Goal: Task Accomplishment & Management: Use online tool/utility

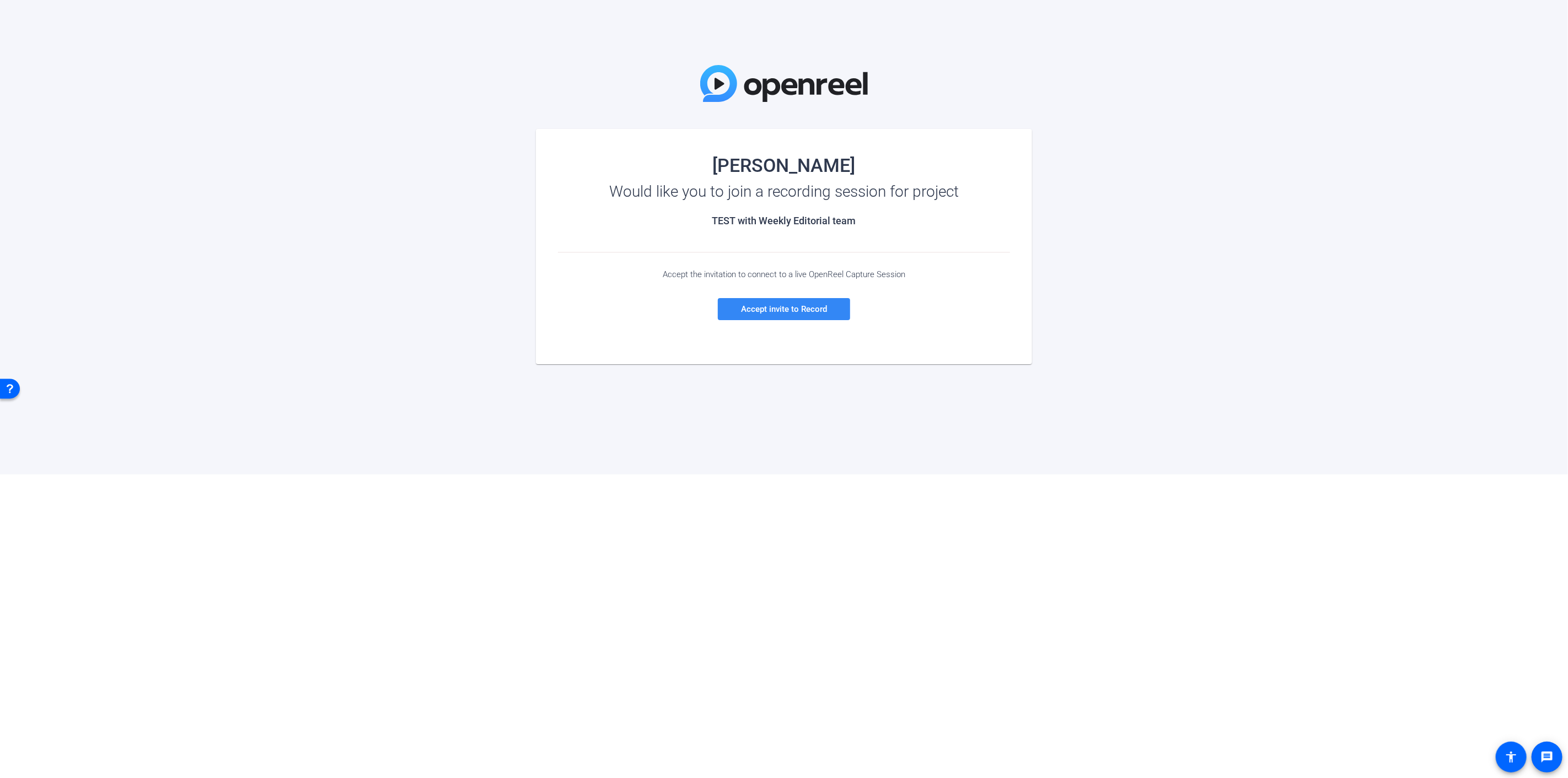
click at [776, 309] on span "Accept invite to Record" at bounding box center [784, 309] width 86 height 10
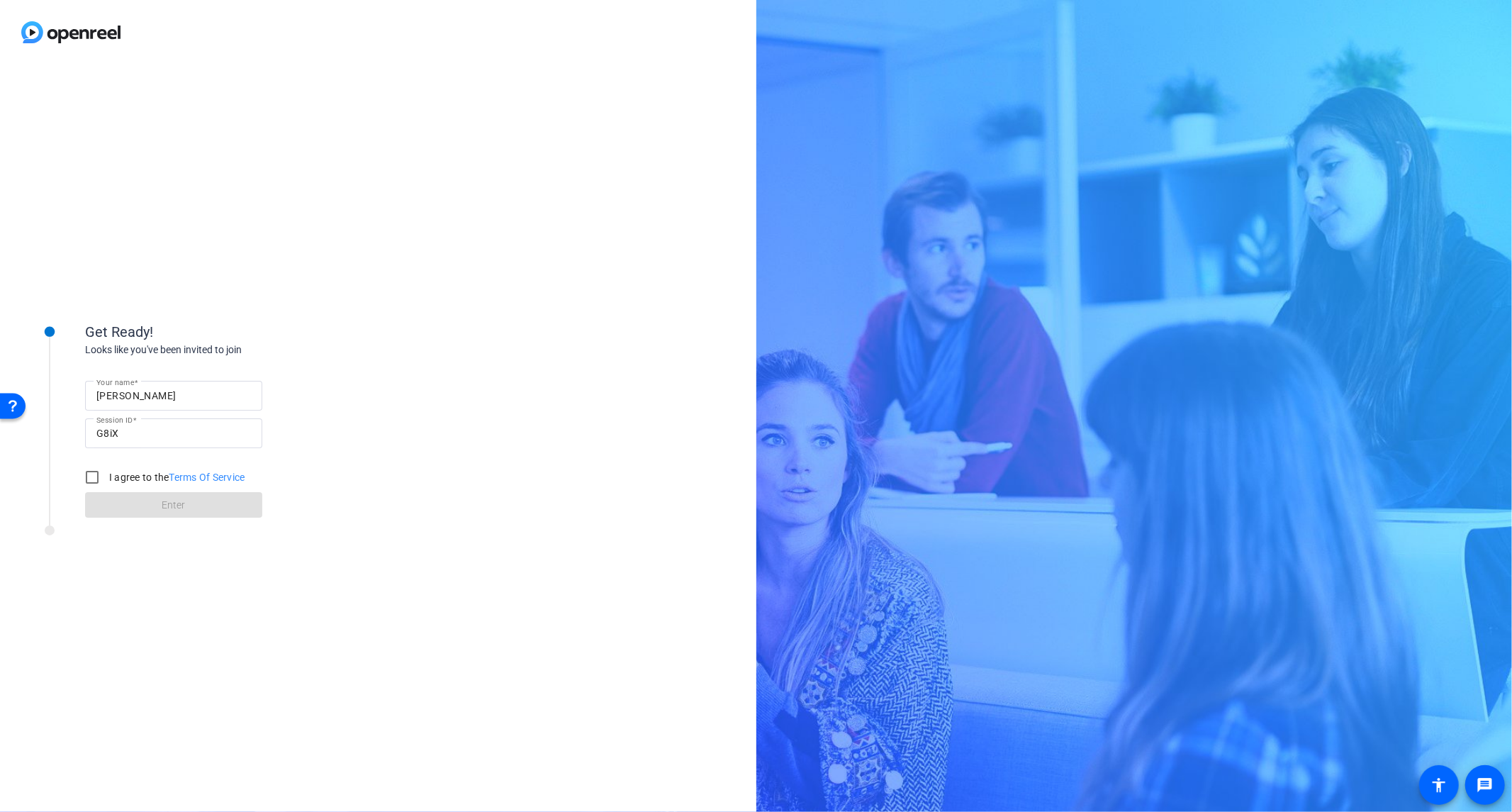
click at [178, 433] on input "G8iX" at bounding box center [174, 433] width 155 height 17
click at [89, 470] on input "I agree to the Terms Of Service" at bounding box center [92, 477] width 28 height 28
checkbox input "true"
click at [126, 501] on span at bounding box center [174, 505] width 177 height 34
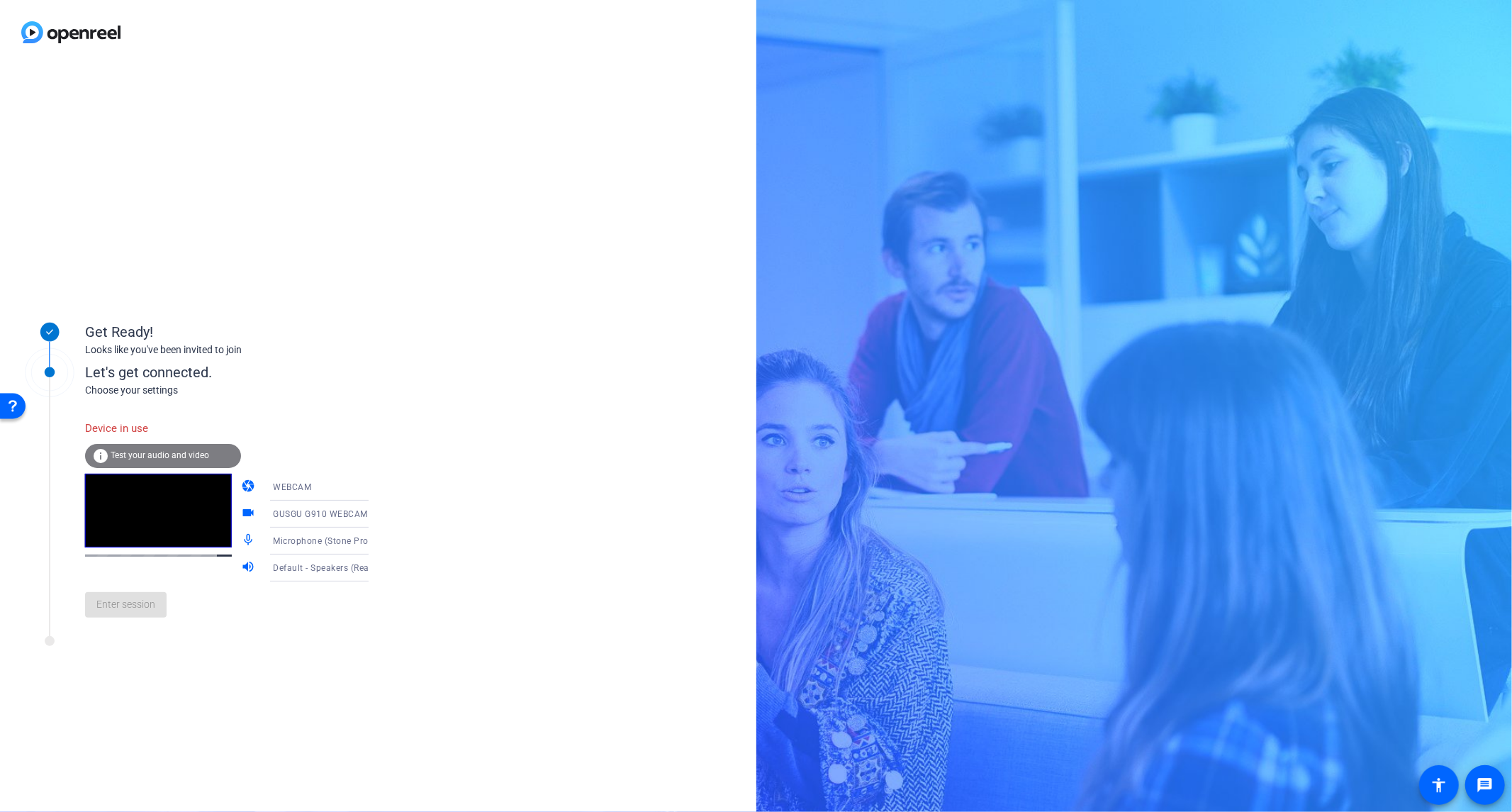
click at [374, 539] on icon at bounding box center [383, 541] width 17 height 17
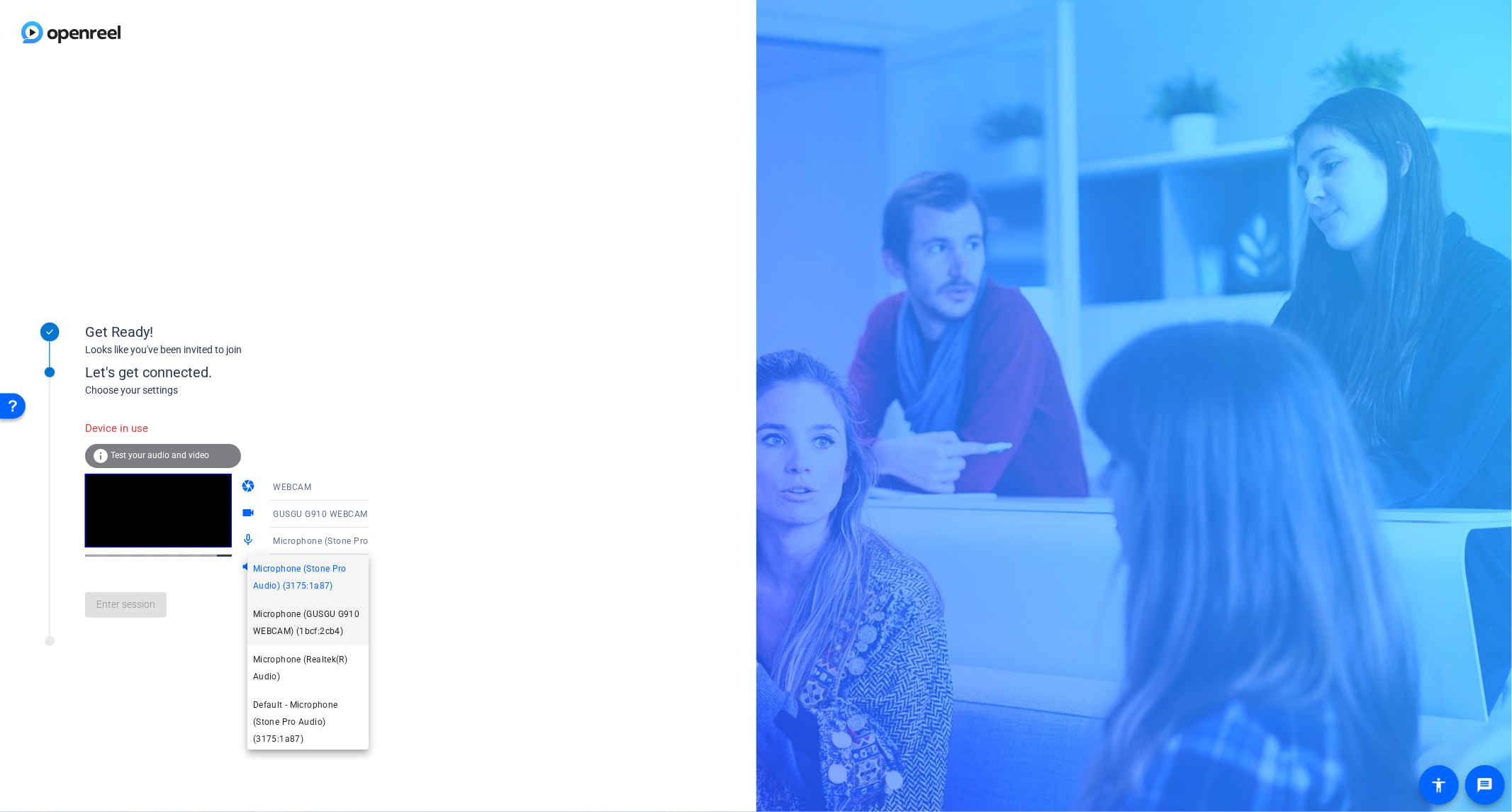
click at [330, 627] on span "Microphone (GUSGU G910 WEBCAM) (1bcf:2cb4)" at bounding box center [308, 622] width 110 height 34
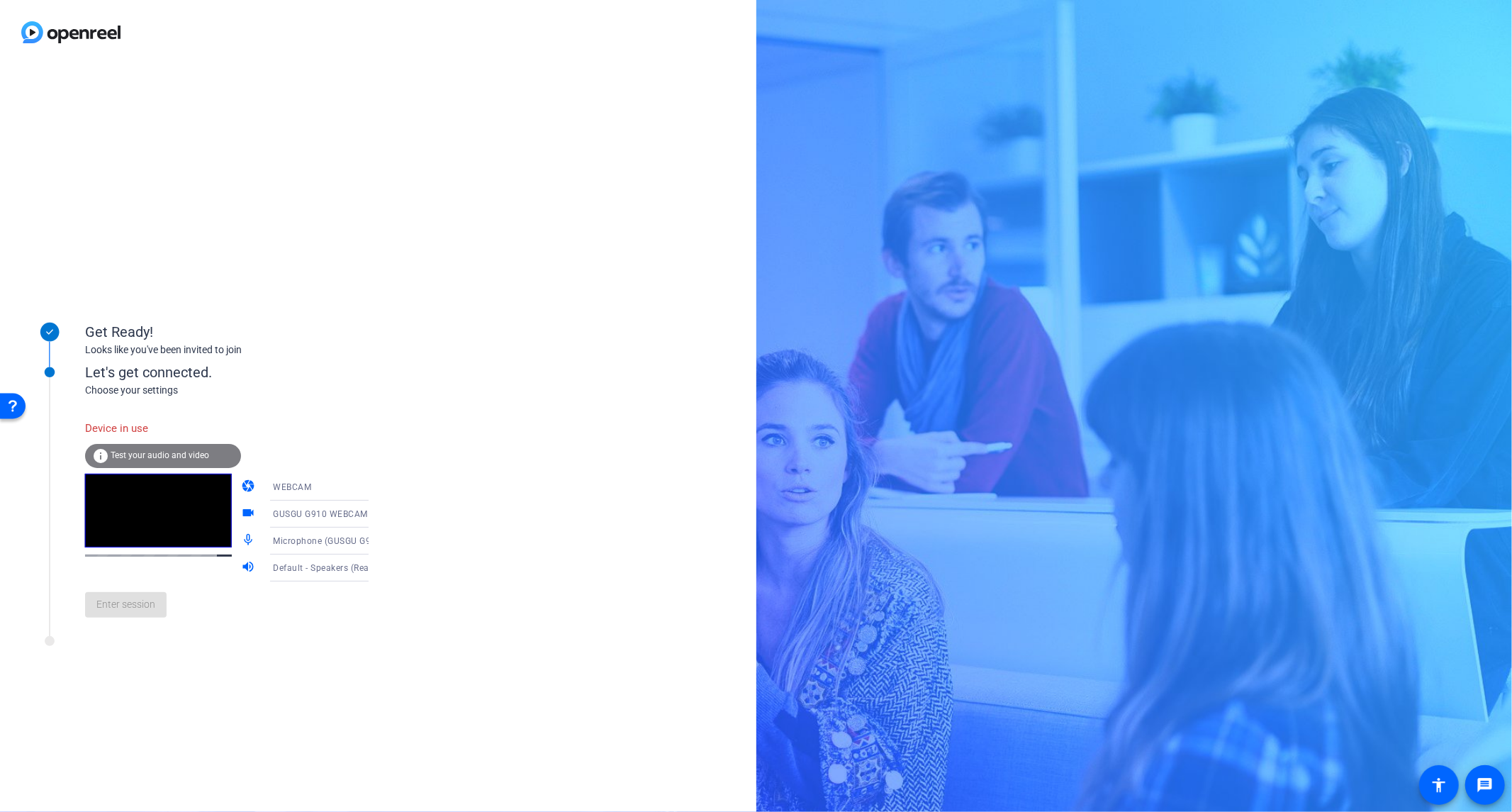
click at [374, 565] on icon at bounding box center [383, 568] width 17 height 17
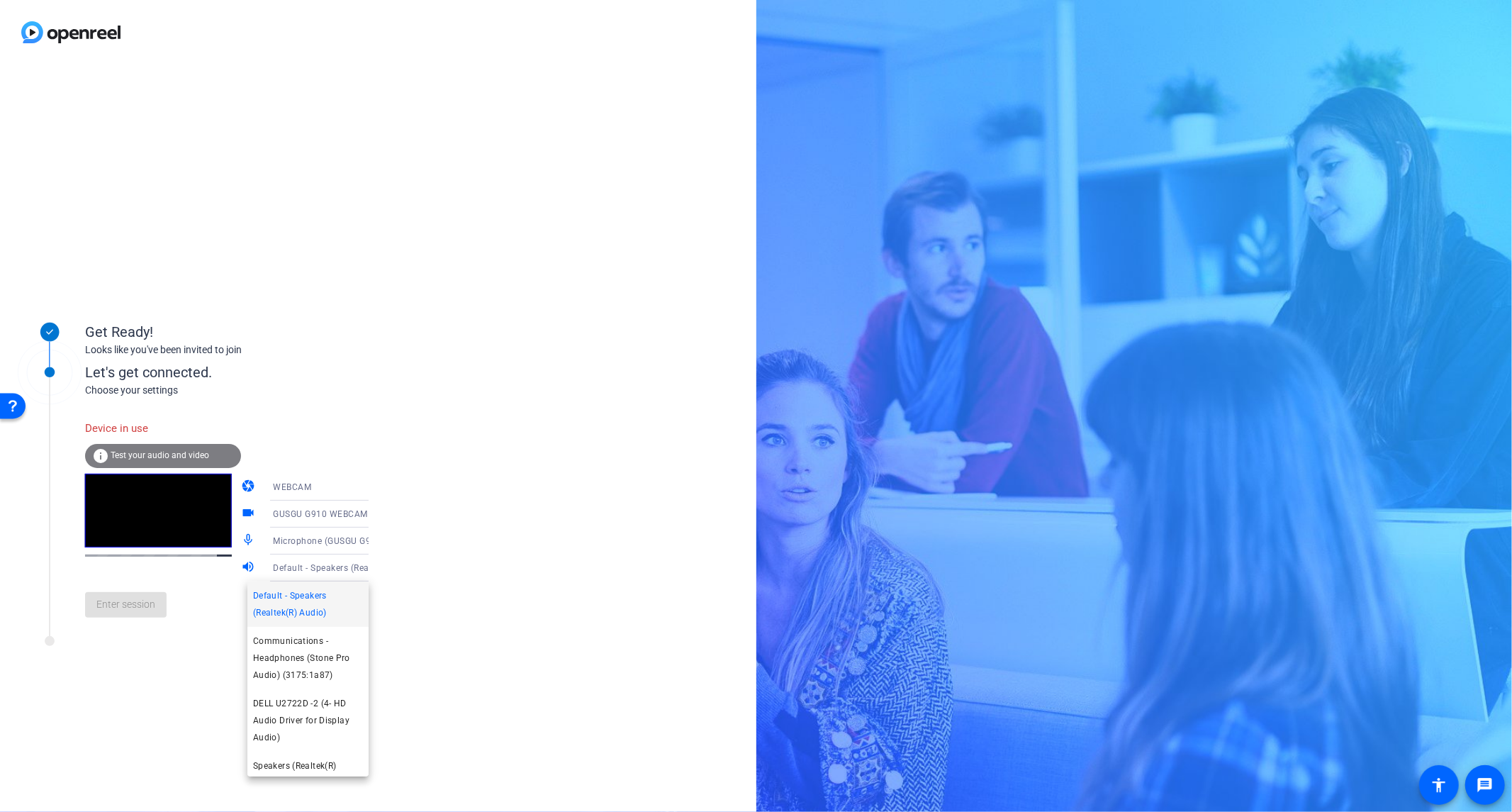
click at [355, 565] on div at bounding box center [756, 406] width 1512 height 812
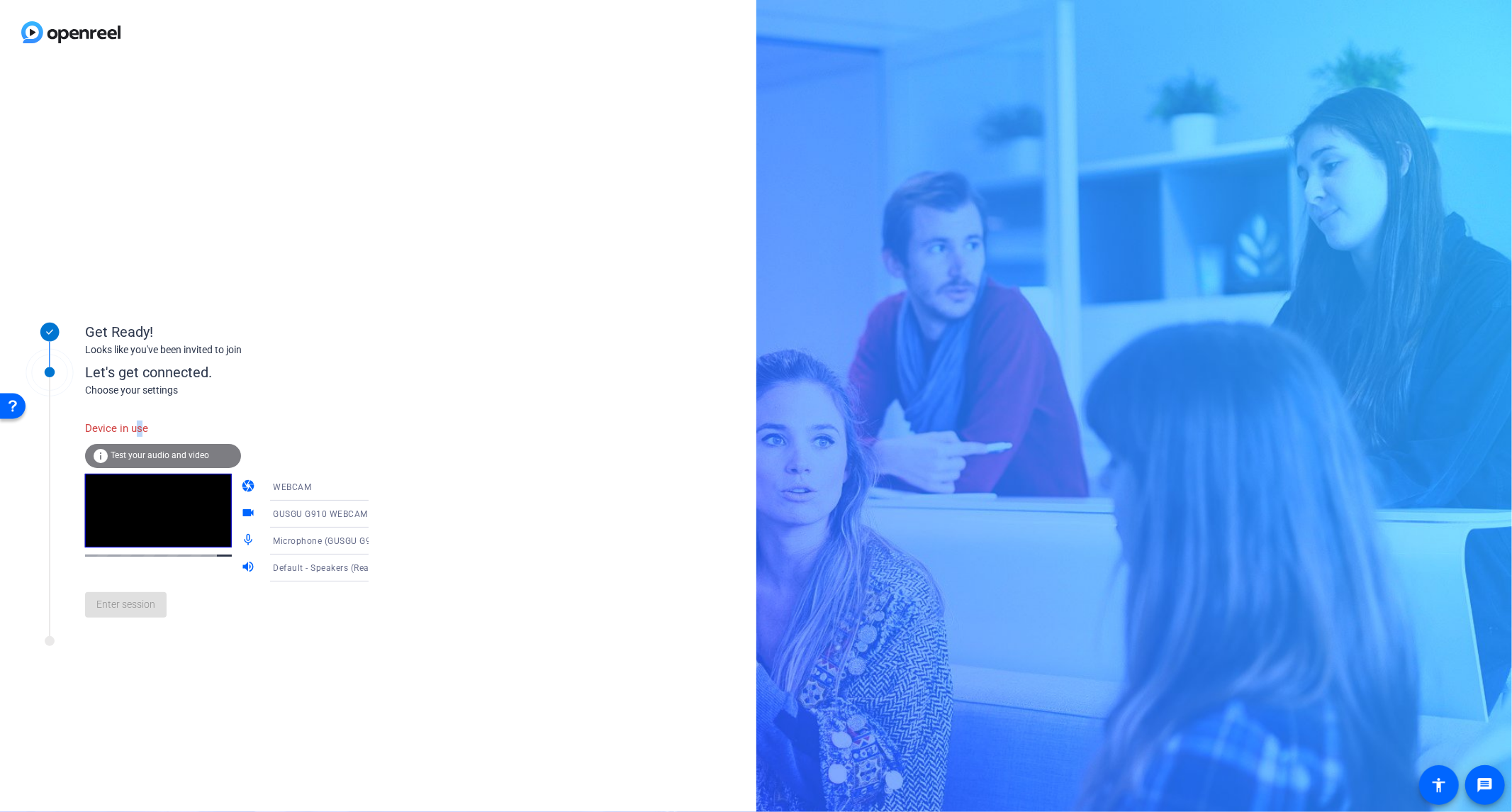
click at [132, 424] on div "Device in use" at bounding box center [163, 428] width 156 height 30
click at [141, 459] on span "Test your audio and video" at bounding box center [160, 455] width 99 height 10
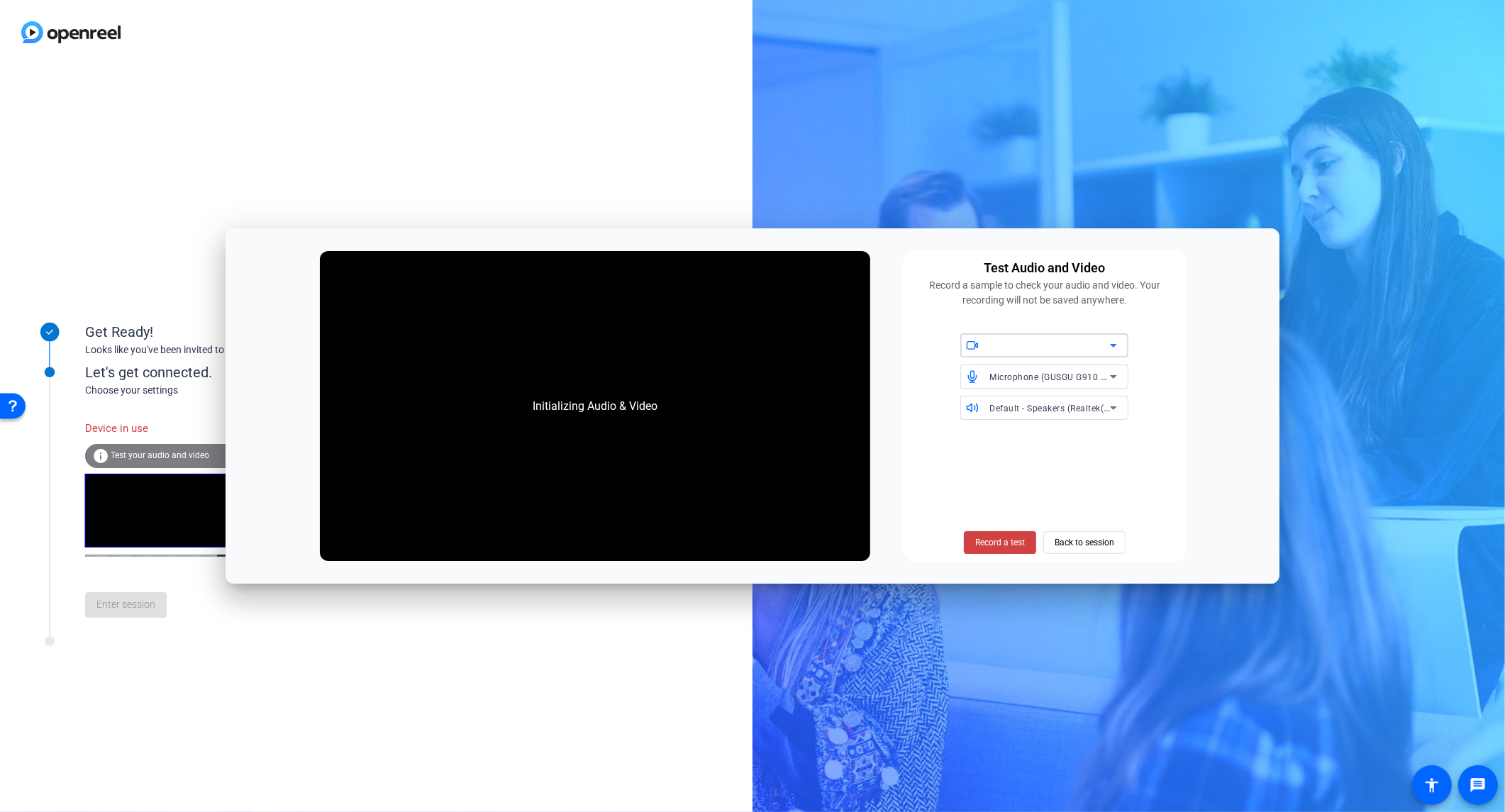
click at [1016, 345] on div at bounding box center [1050, 345] width 120 height 17
click at [1039, 373] on span "GUSGU G910 WEBCAM (1bcf:2cb4)" at bounding box center [1043, 375] width 143 height 17
click at [1068, 538] on span "Back to session" at bounding box center [1083, 542] width 59 height 27
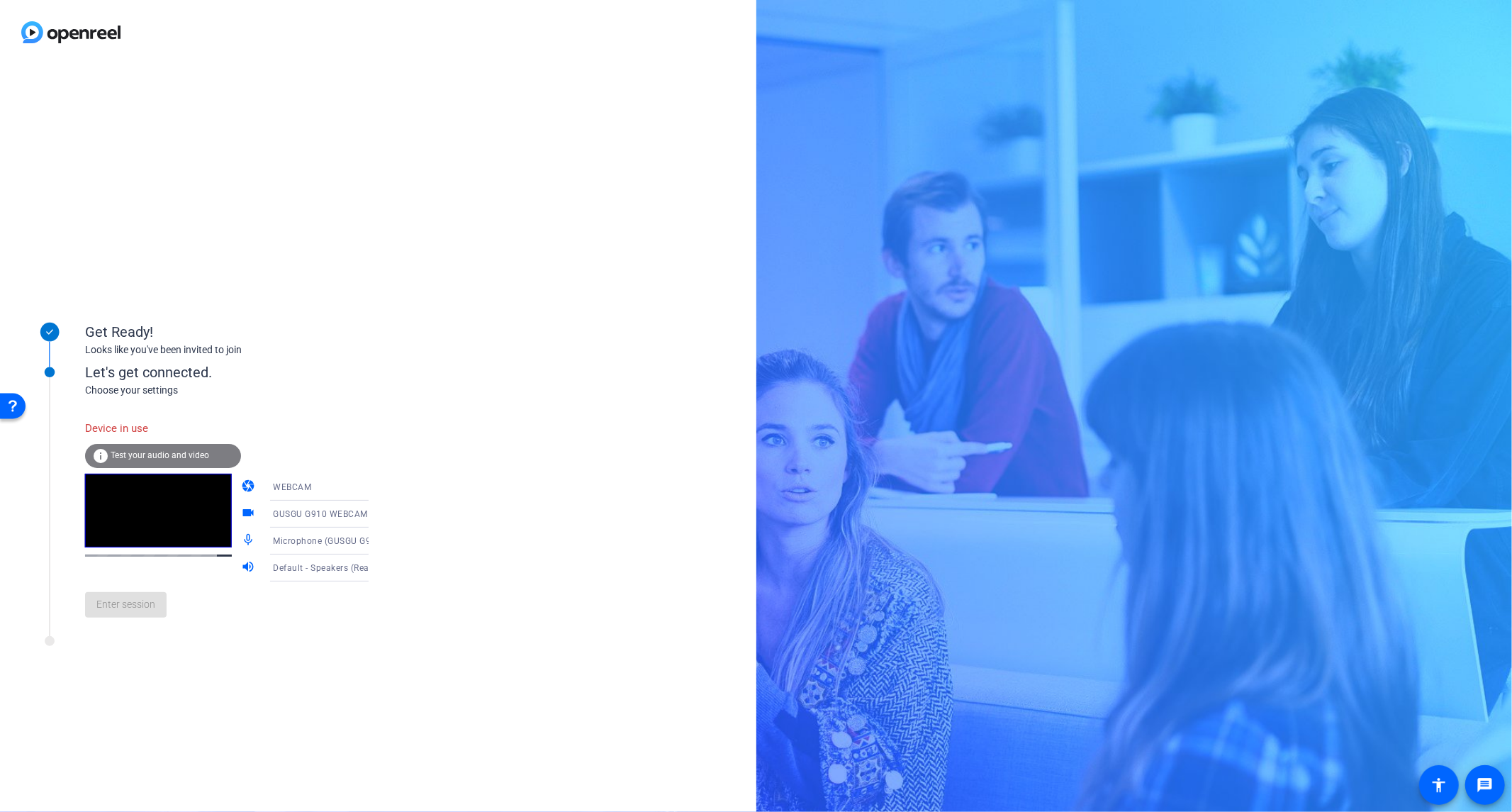
drag, startPoint x: 645, startPoint y: 401, endPoint x: 617, endPoint y: 408, distance: 28.9
drag, startPoint x: 617, startPoint y: 408, endPoint x: 341, endPoint y: 400, distance: 276.1
click at [329, 384] on div "Choose your settings" at bounding box center [241, 391] width 313 height 15
click at [144, 451] on span "Test your audio and video" at bounding box center [160, 455] width 99 height 10
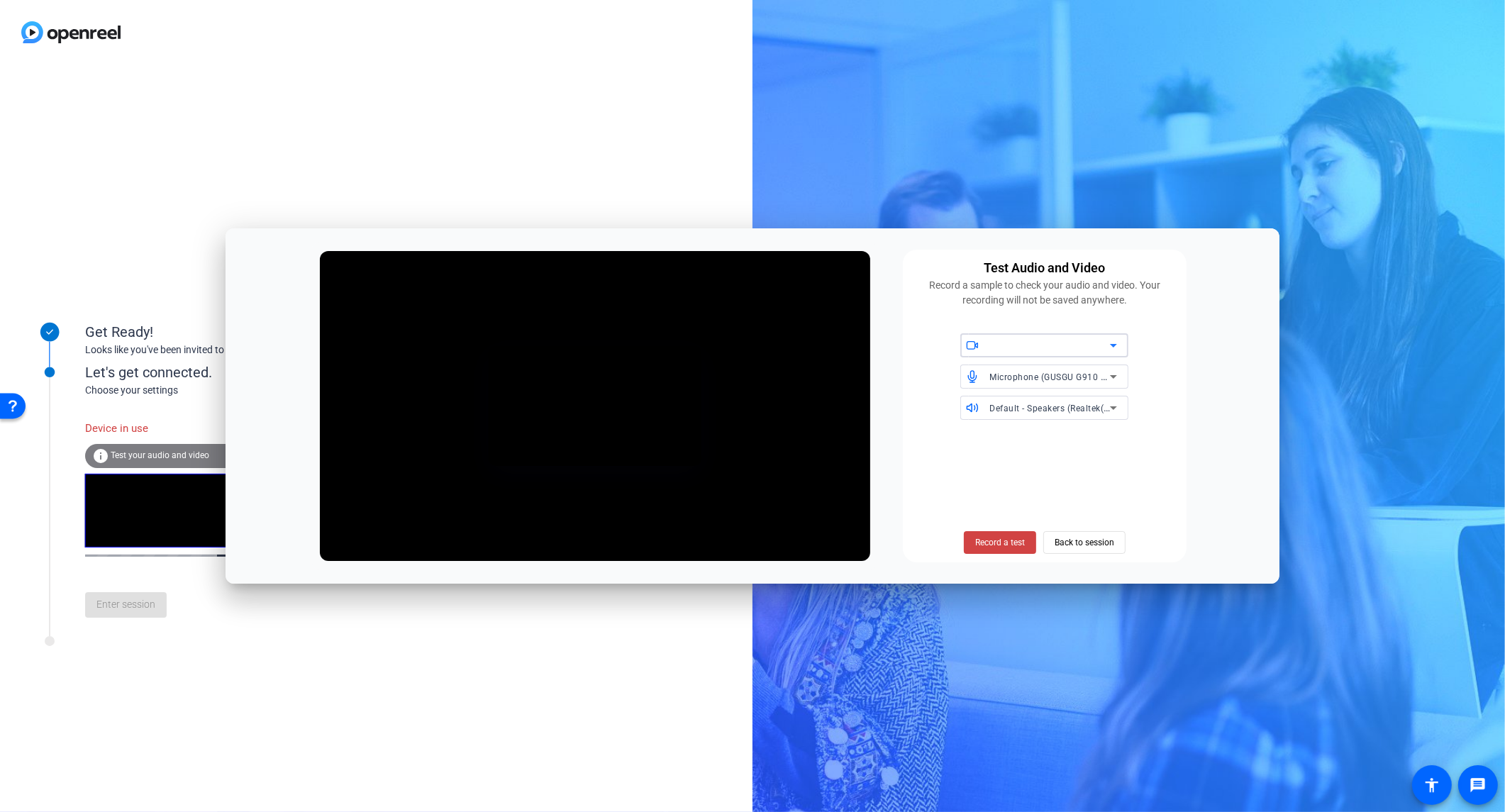
click at [1019, 347] on div at bounding box center [1050, 345] width 120 height 17
click at [1030, 375] on span "GUSGU G910 WEBCAM (1bcf:2cb4)" at bounding box center [1043, 375] width 143 height 17
click at [1001, 544] on span "Record a test" at bounding box center [999, 543] width 50 height 13
click at [990, 546] on span "Stop Testing (3s)" at bounding box center [999, 543] width 65 height 13
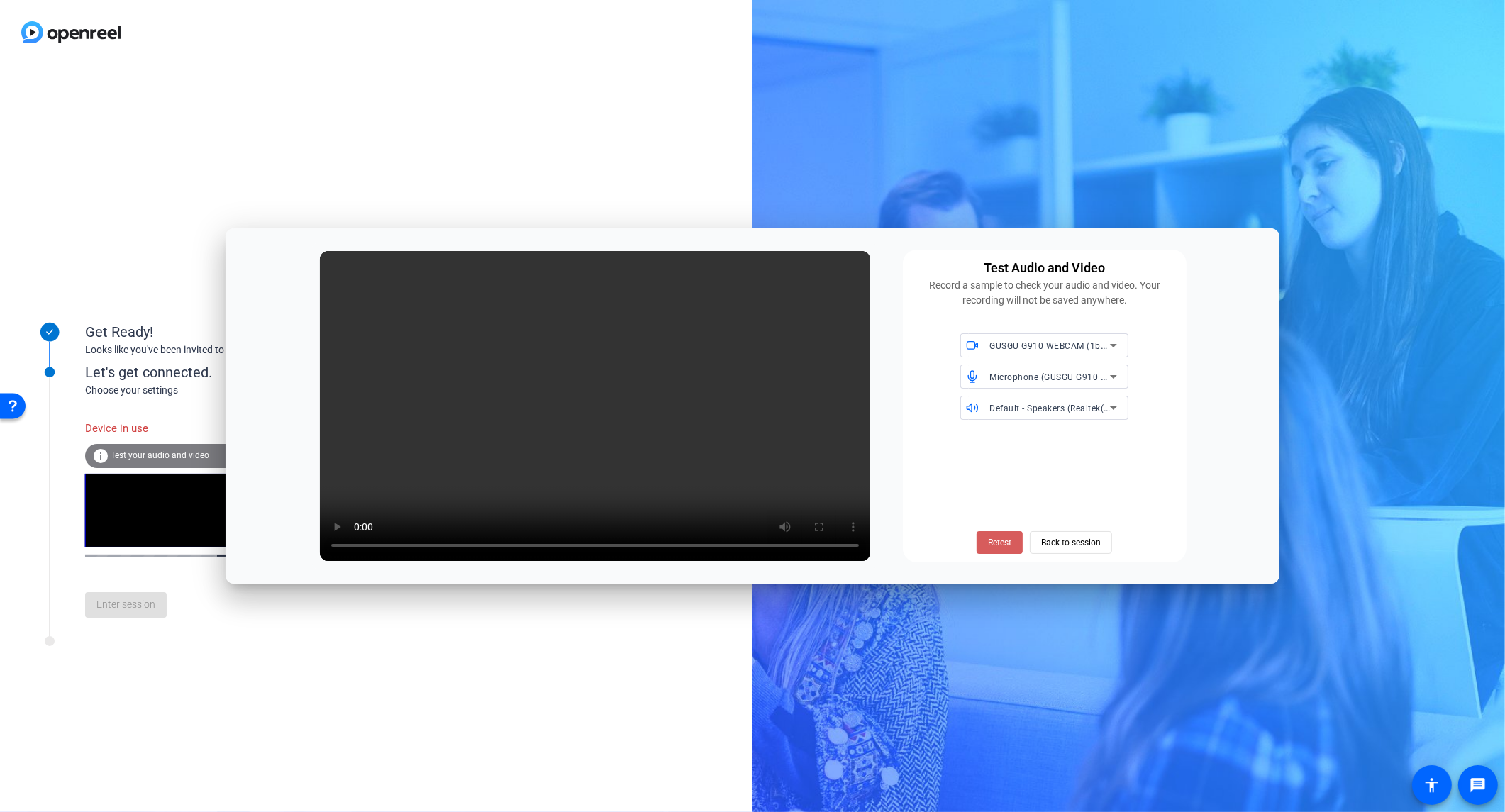
click at [998, 546] on span "Retest" at bounding box center [999, 543] width 23 height 13
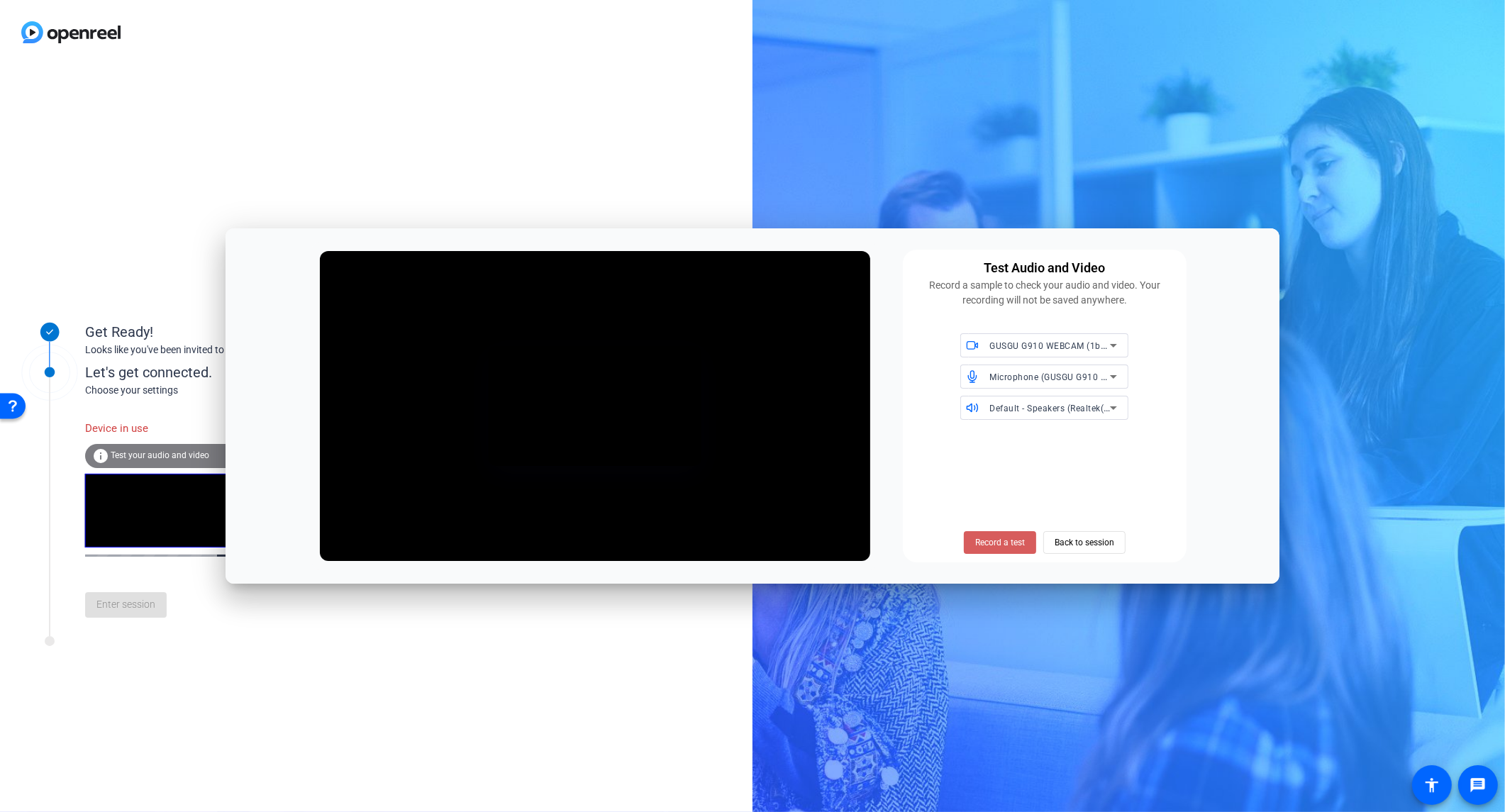
click at [995, 543] on span "Record a test" at bounding box center [999, 543] width 50 height 13
click at [995, 543] on span "Stop Testing (4s)" at bounding box center [999, 543] width 65 height 13
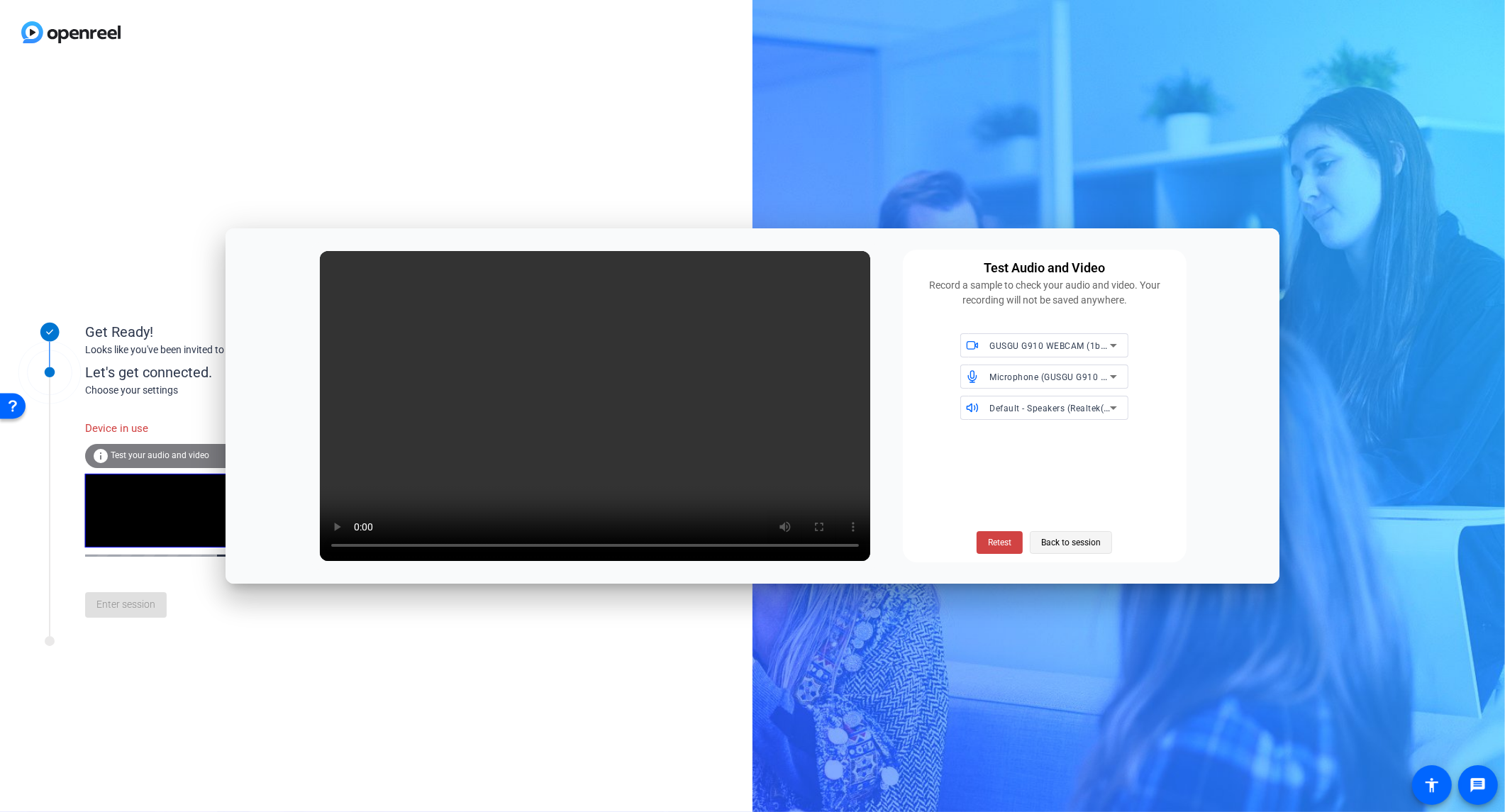
click at [1062, 543] on span "Back to session" at bounding box center [1070, 542] width 59 height 27
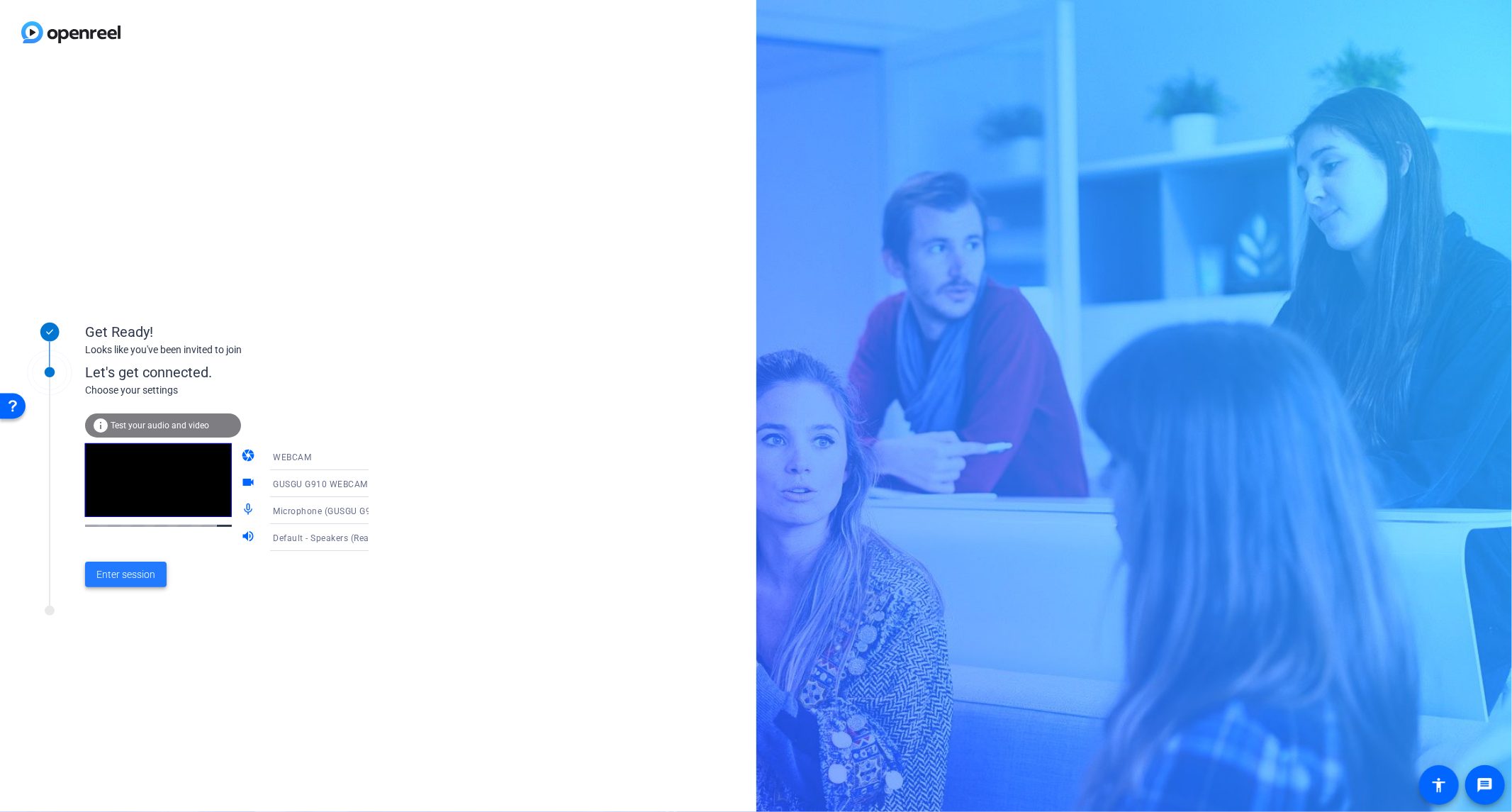
click at [113, 579] on span "Enter session" at bounding box center [126, 575] width 59 height 15
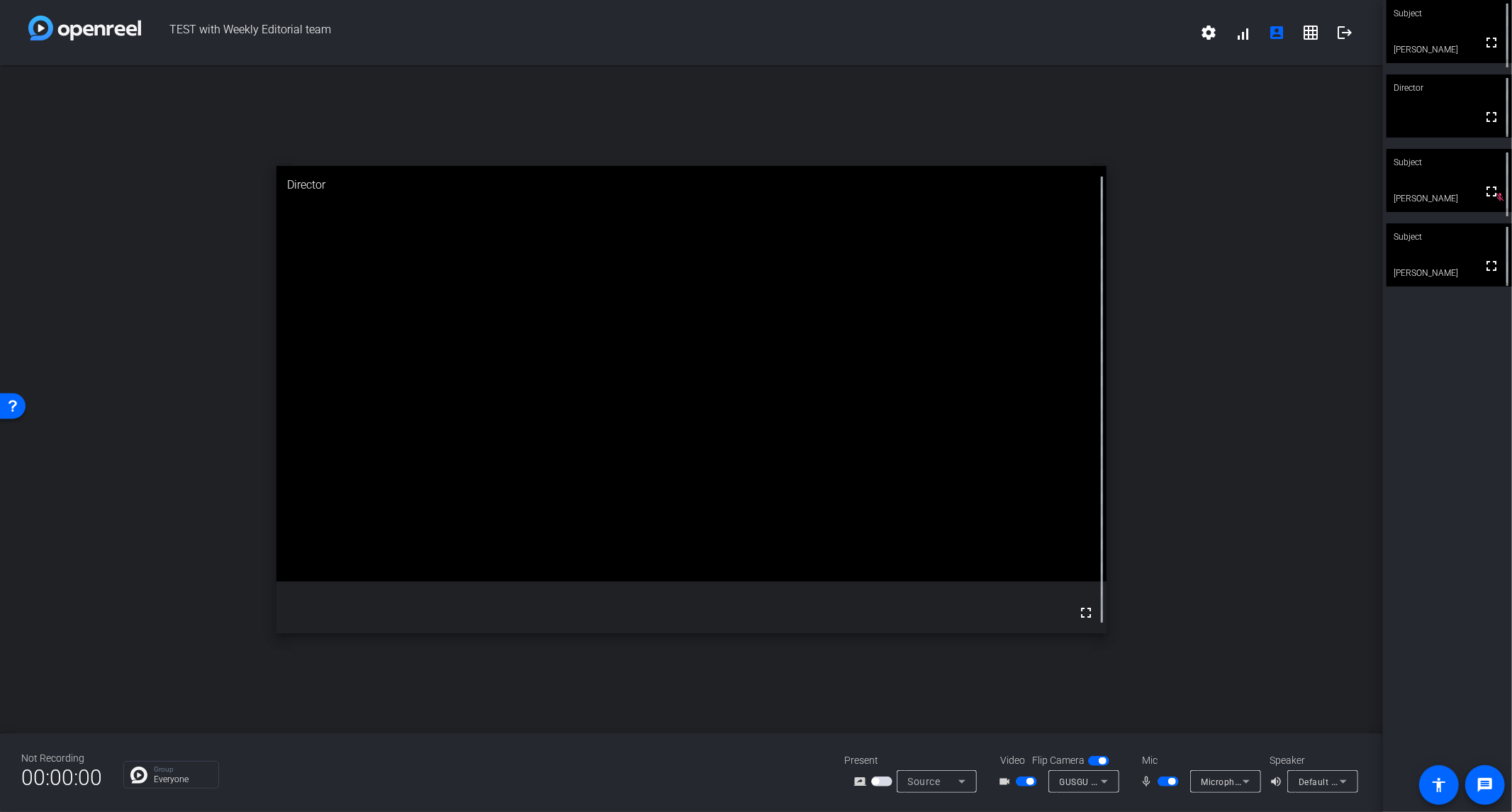
click at [1438, 176] on video at bounding box center [1449, 180] width 126 height 63
click at [1425, 434] on div "Subject fullscreen [PERSON_NAME] Director fullscreen Subject fullscreen [PERSON…" at bounding box center [1447, 406] width 129 height 812
click at [1265, 207] on div "open_in_new Subject fullscreen [PERSON_NAME] mic_none" at bounding box center [692, 399] width 1383 height 668
